Goal: Transaction & Acquisition: Purchase product/service

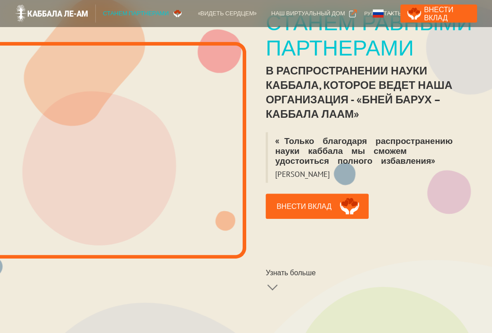
scroll to position [181, 0]
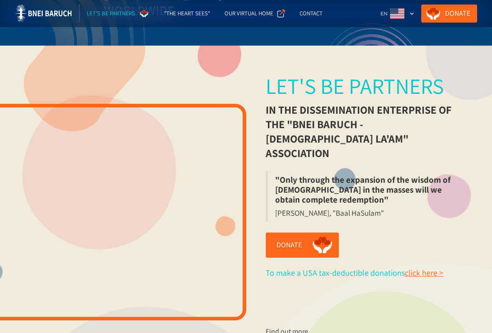
scroll to position [135, 0]
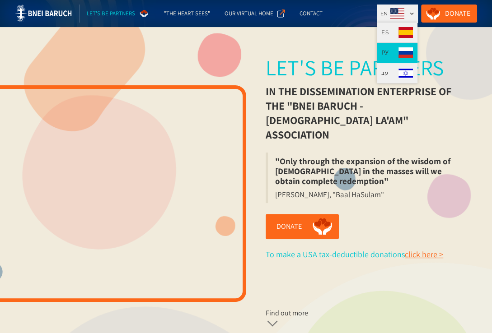
click at [396, 52] on link "РУ" at bounding box center [396, 53] width 41 height 20
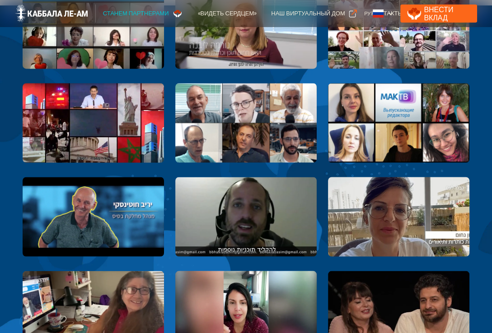
scroll to position [903, 0]
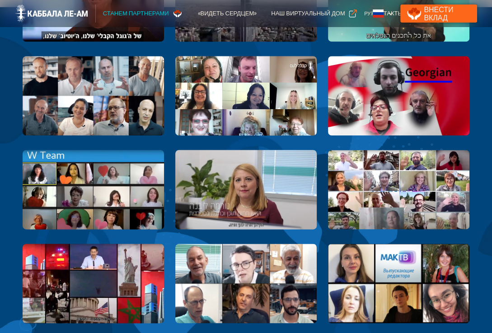
click at [440, 9] on link "Внести Вклад" at bounding box center [438, 14] width 77 height 18
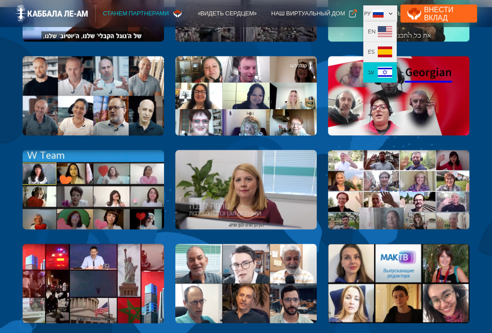
click at [392, 67] on img at bounding box center [384, 72] width 14 height 11
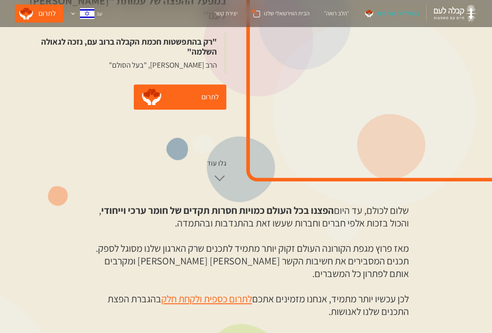
scroll to position [226, 0]
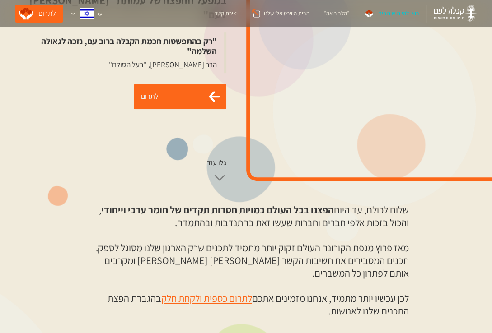
click at [161, 95] on link "לתרום" at bounding box center [180, 96] width 93 height 25
